Goal: Contribute content: Contribute content

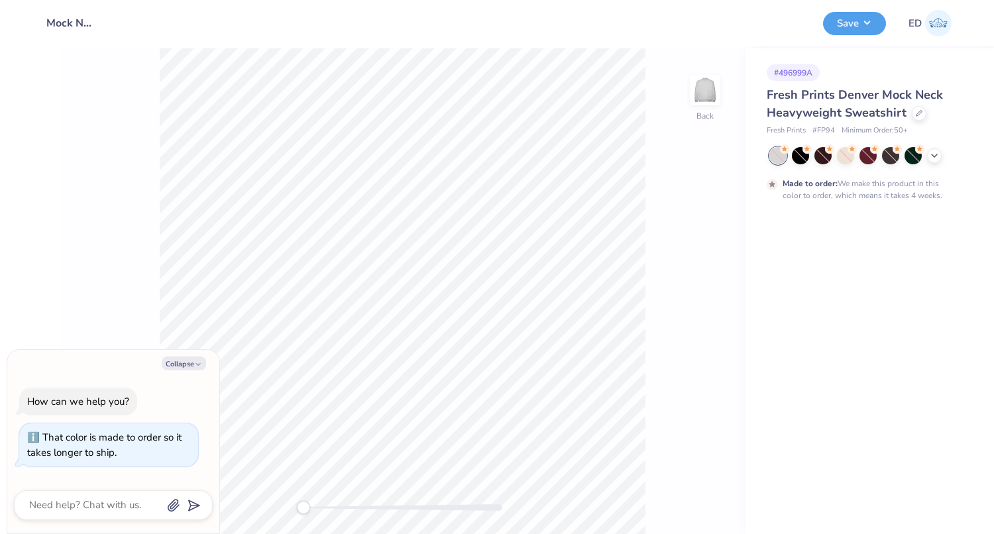
type textarea "x"
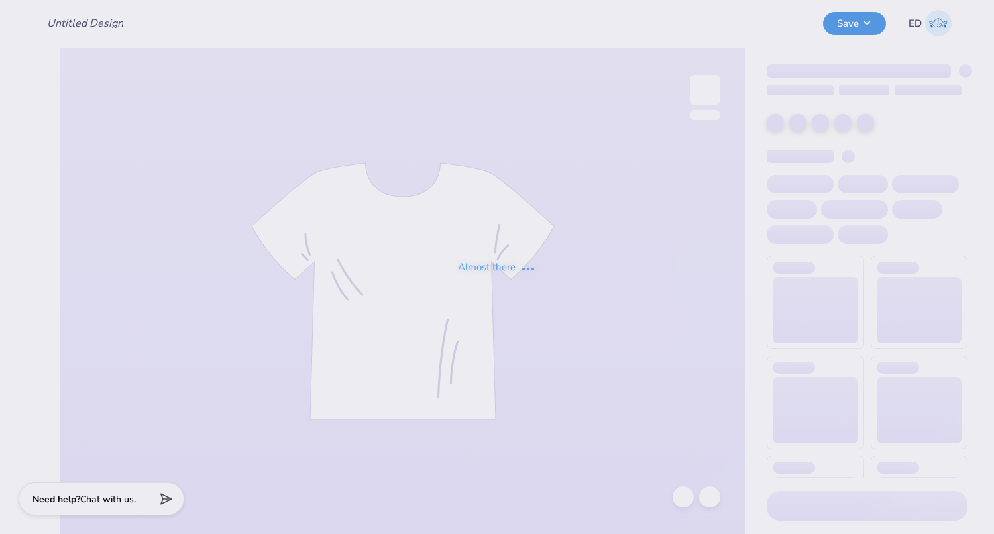
type input "Mock Neck PR"
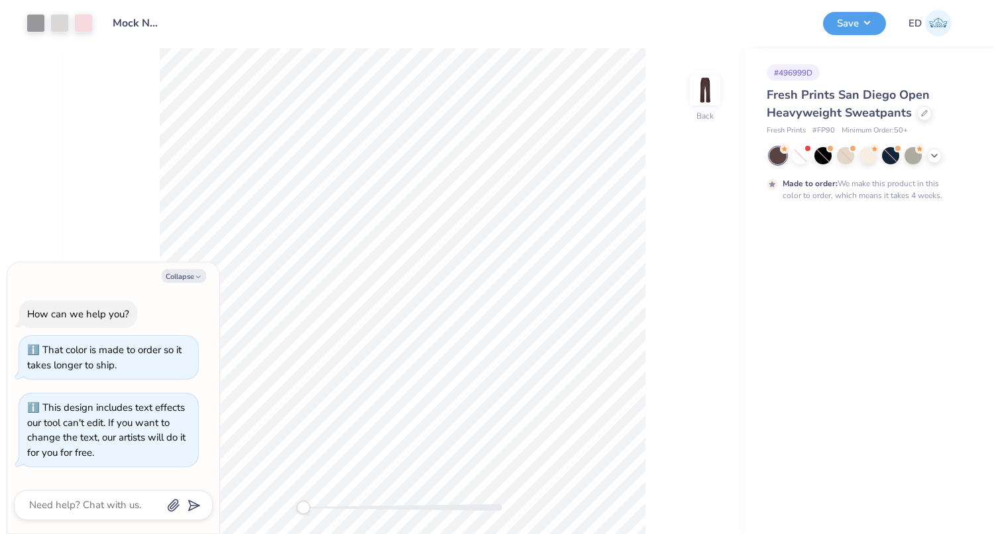
click at [942, 157] on div at bounding box center [868, 155] width 198 height 17
click at [939, 156] on div at bounding box center [934, 154] width 15 height 15
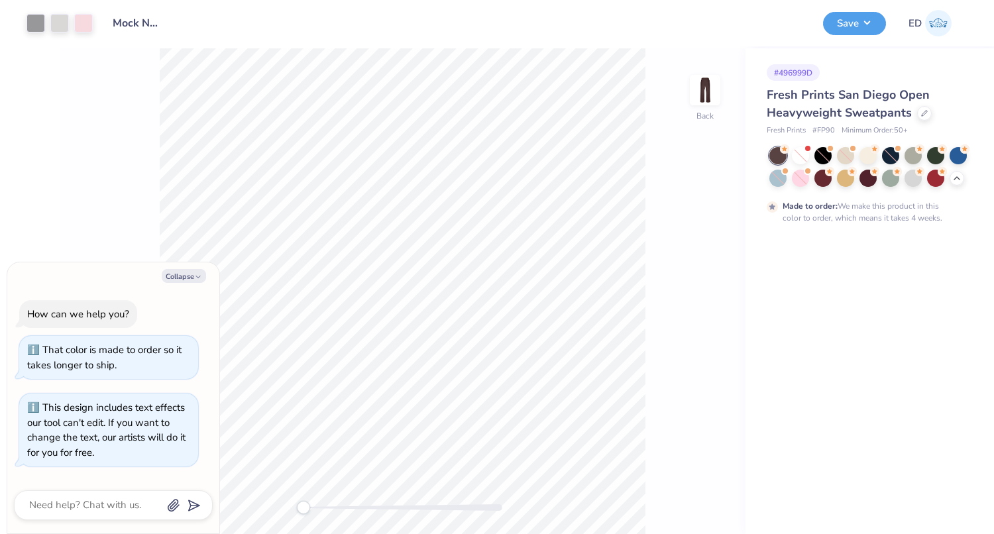
type textarea "x"
